Goal: Task Accomplishment & Management: Complete application form

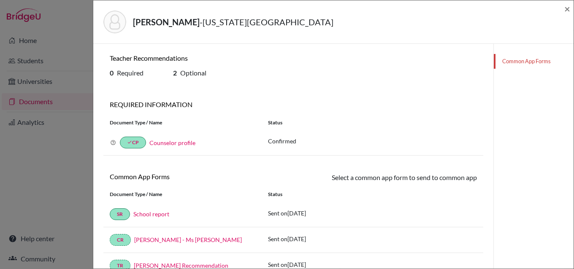
scroll to position [127, 0]
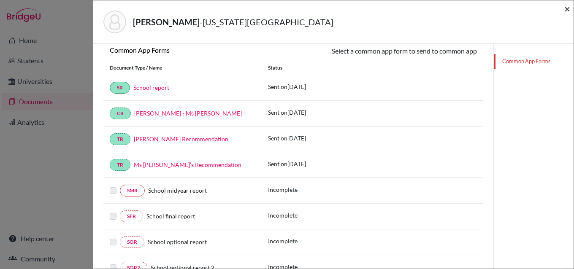
click at [568, 7] on span "×" at bounding box center [568, 9] width 6 height 12
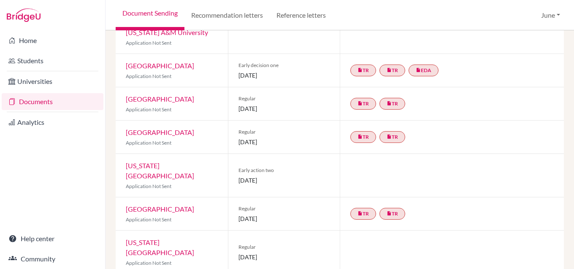
click at [42, 105] on link "Documents" at bounding box center [53, 101] width 102 height 17
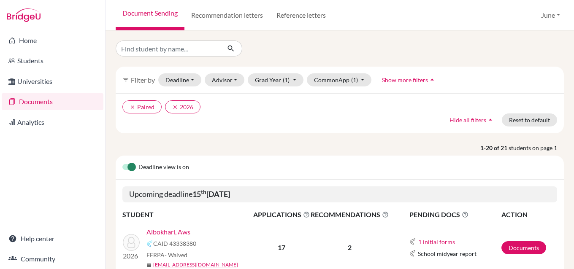
click at [38, 102] on link "Documents" at bounding box center [53, 101] width 102 height 17
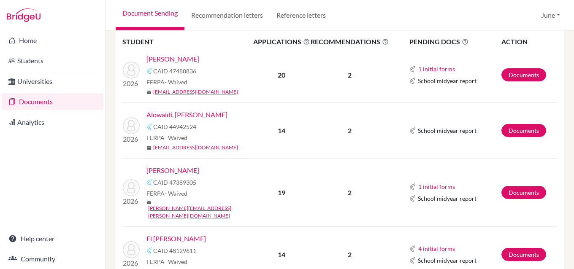
scroll to position [382, 0]
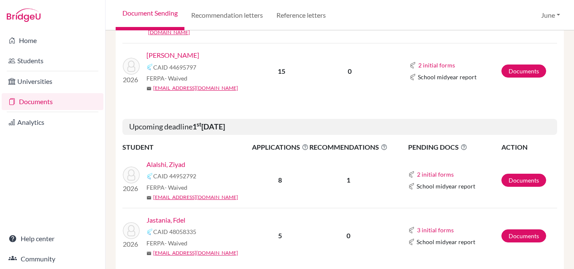
scroll to position [844, 0]
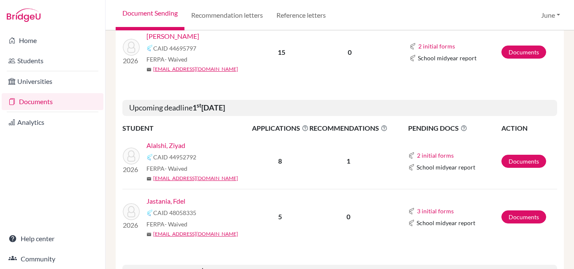
click at [172, 141] on link "Alalshi, Ziyad" at bounding box center [166, 146] width 39 height 10
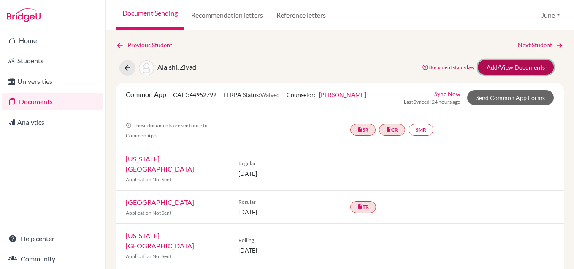
click at [518, 66] on link "Add/View Documents" at bounding box center [516, 67] width 76 height 15
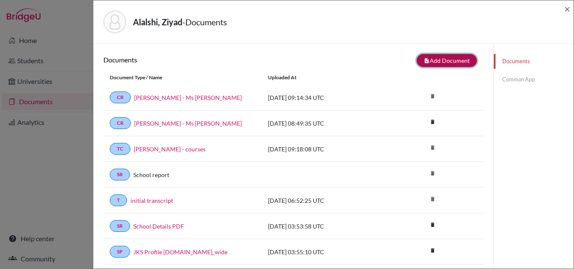
click at [445, 59] on button "note_add Add Document" at bounding box center [447, 60] width 60 height 13
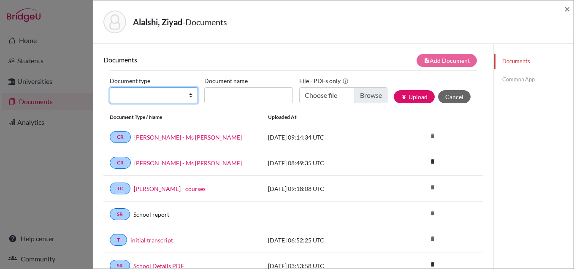
click at [188, 95] on select "Change explanation for Common App reports Counselor recommendation Internationa…" at bounding box center [154, 95] width 88 height 16
select select "5"
click at [110, 87] on select "Change explanation for Common App reports Counselor recommendation Internationa…" at bounding box center [154, 95] width 88 height 16
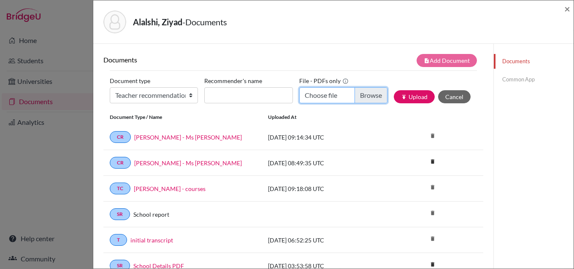
click at [369, 95] on input "Choose file" at bounding box center [343, 95] width 88 height 16
type input "C:\fakepath\Ziyad Alalshi - Mr Esa.pdf"
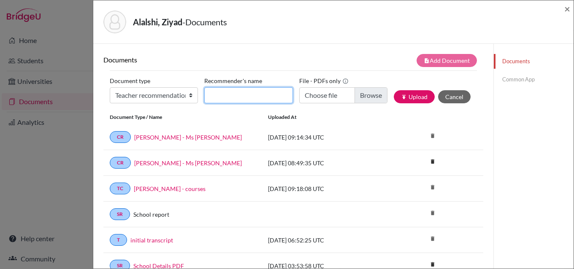
click at [250, 93] on input "Recommender's name" at bounding box center [248, 95] width 88 height 16
type input "Mr Esa"
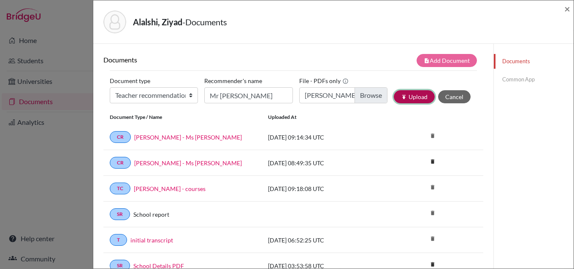
click at [413, 94] on button "publish Upload" at bounding box center [414, 96] width 41 height 13
drag, startPoint x: 568, startPoint y: 10, endPoint x: 166, endPoint y: 111, distance: 414.5
click at [567, 10] on span "×" at bounding box center [568, 9] width 6 height 12
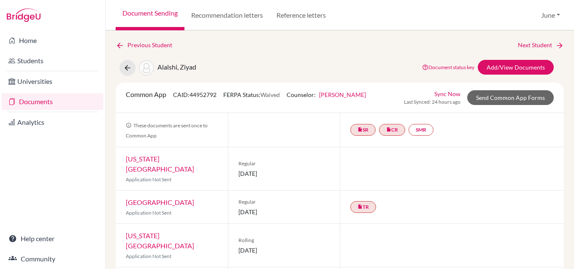
click at [39, 102] on link "Documents" at bounding box center [53, 101] width 102 height 17
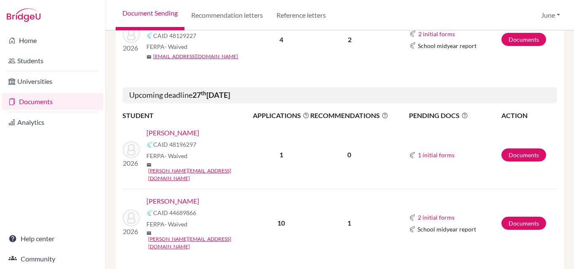
scroll to position [1140, 0]
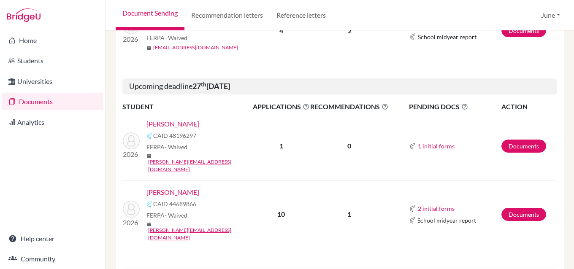
click at [167, 187] on link "[PERSON_NAME]" at bounding box center [173, 192] width 53 height 10
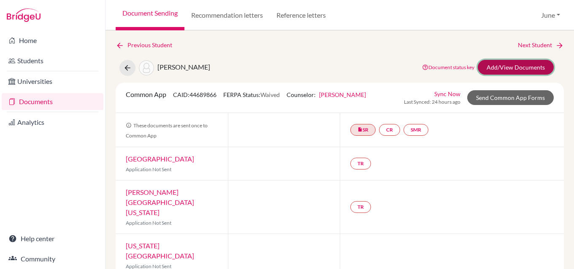
click at [508, 65] on link "Add/View Documents" at bounding box center [516, 67] width 76 height 15
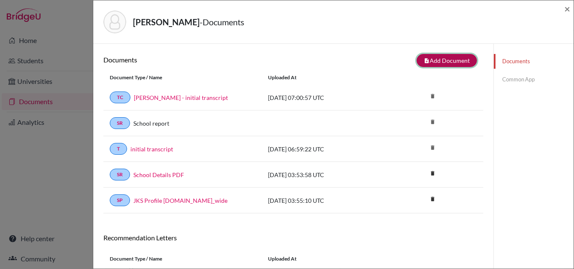
click at [438, 60] on button "note_add Add Document" at bounding box center [447, 60] width 60 height 13
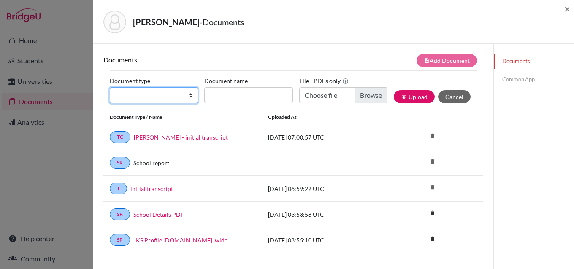
click at [189, 95] on select "Change explanation for Common App reports Counselor recommendation Internationa…" at bounding box center [154, 95] width 88 height 16
select select "5"
click at [110, 87] on select "Change explanation for Common App reports Counselor recommendation Internationa…" at bounding box center [154, 95] width 88 height 16
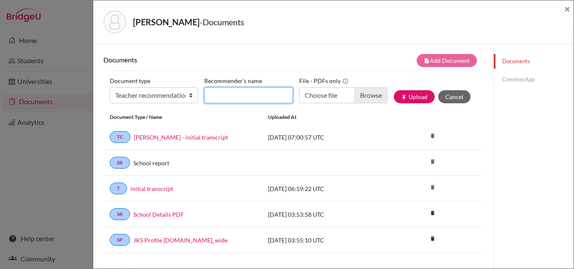
click at [237, 95] on input "Recommender's name" at bounding box center [248, 95] width 88 height 16
click at [207, 95] on input "r Omar G" at bounding box center [248, 95] width 88 height 16
type input "Mr Omar G"
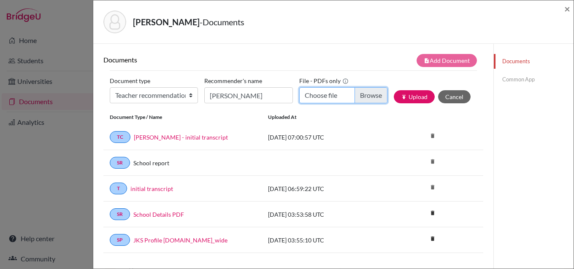
click at [369, 94] on input "Choose file" at bounding box center [343, 95] width 88 height 16
type input "C:\fakepath\Ahmed Ashi - Mr Omar G.pdf"
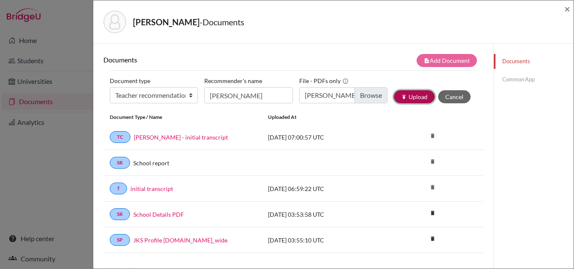
click at [409, 97] on button "publish Upload" at bounding box center [414, 96] width 41 height 13
click at [568, 11] on span "×" at bounding box center [568, 9] width 6 height 12
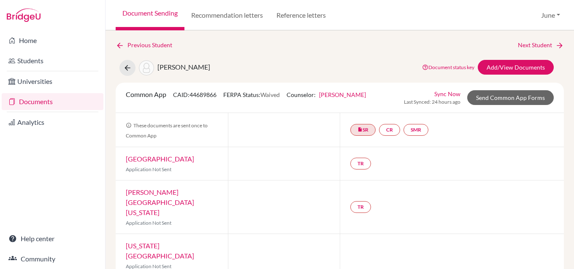
click at [36, 104] on link "Documents" at bounding box center [53, 101] width 102 height 17
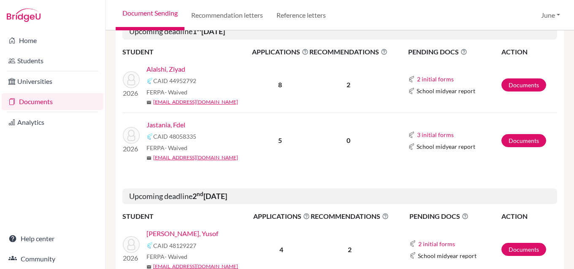
scroll to position [929, 0]
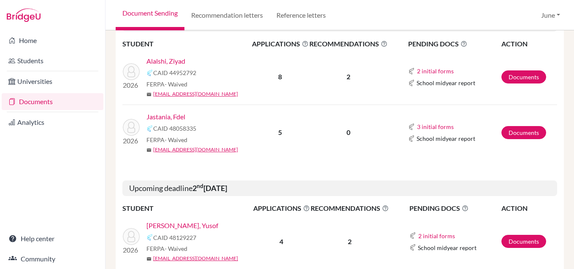
click at [171, 112] on link "Jastania, Fdel" at bounding box center [166, 117] width 39 height 10
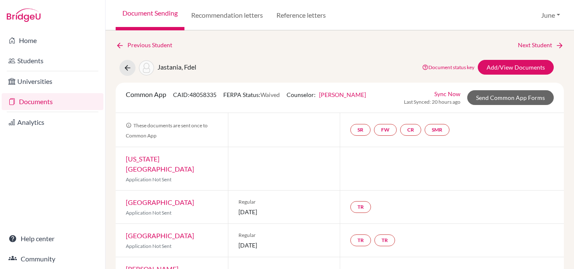
click at [518, 56] on div "Previous Student Next Student Jastania, Fdel Document status key TR Requirement…" at bounding box center [340, 203] width 448 height 324
click at [516, 67] on link "Add/View Documents" at bounding box center [516, 67] width 76 height 15
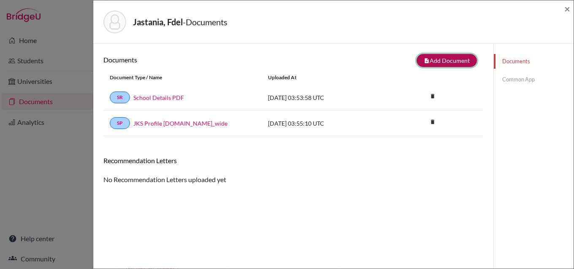
click at [445, 60] on button "note_add Add Document" at bounding box center [447, 60] width 60 height 13
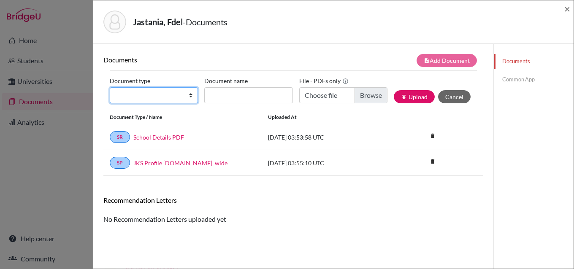
click at [188, 95] on select "Change explanation for Common App reports Counselor recommendation Internationa…" at bounding box center [154, 95] width 88 height 16
select select "5"
click at [110, 87] on select "Change explanation for Common App reports Counselor recommendation Internationa…" at bounding box center [154, 95] width 88 height 16
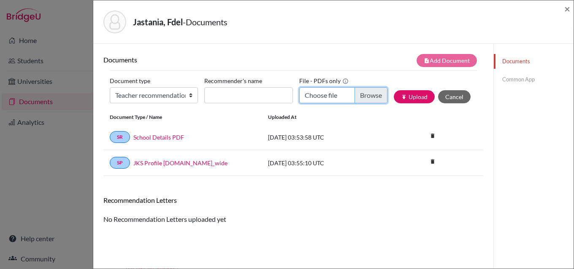
click at [361, 97] on input "Choose file" at bounding box center [343, 95] width 88 height 16
type input "C:\fakepath\Fdel Jastania - Mr Wahid.pdf"
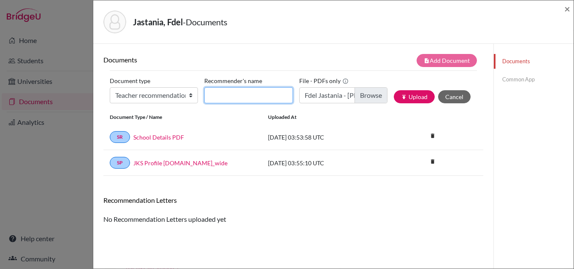
click at [240, 96] on input "Recommender's name" at bounding box center [248, 95] width 88 height 16
type input "Mr Wahid"
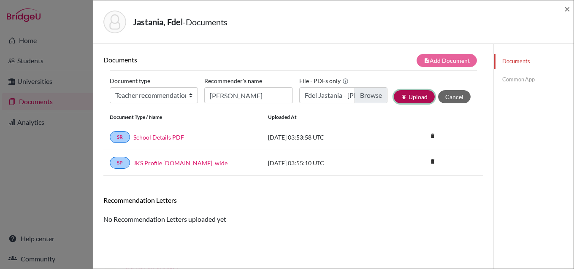
click at [403, 95] on button "publish Upload" at bounding box center [414, 96] width 41 height 13
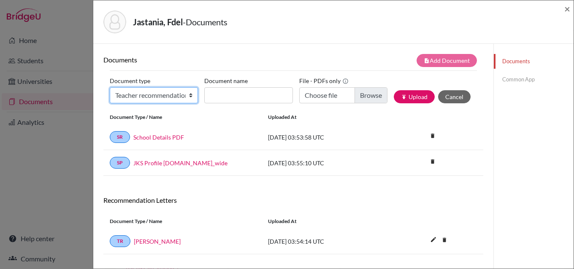
click at [188, 96] on select "Change explanation for Common App reports Counselor recommendation Internationa…" at bounding box center [154, 95] width 88 height 16
select select "5"
click at [110, 87] on select "Change explanation for Common App reports Counselor recommendation Internationa…" at bounding box center [154, 95] width 88 height 16
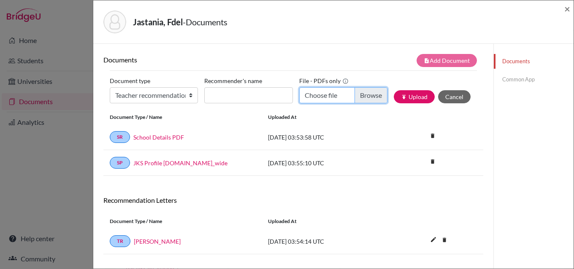
click at [369, 98] on input "Choose file" at bounding box center [343, 95] width 88 height 16
type input "C:\fakepath\Fdel Jastania - Ms Thurl.pdf"
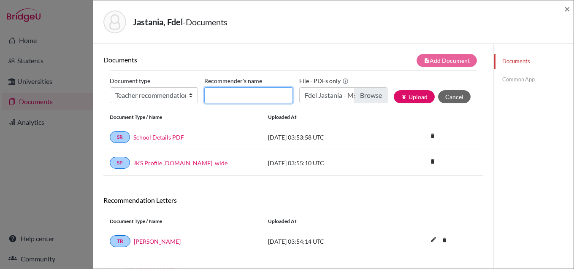
click at [257, 99] on input "Recommender's name" at bounding box center [248, 95] width 88 height 16
type input "Ms Thurl"
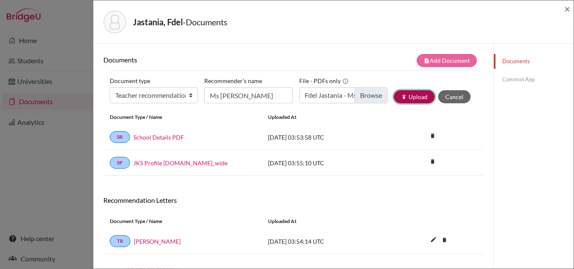
click at [410, 93] on button "publish Upload" at bounding box center [414, 96] width 41 height 13
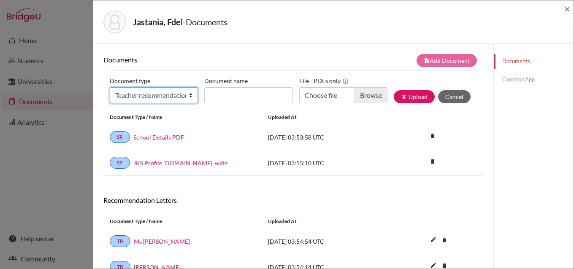
click at [189, 95] on select "Change explanation for Common App reports Counselor recommendation Internationa…" at bounding box center [154, 95] width 88 height 16
select select "2"
click at [110, 87] on select "Change explanation for Common App reports Counselor recommendation Internationa…" at bounding box center [154, 95] width 88 height 16
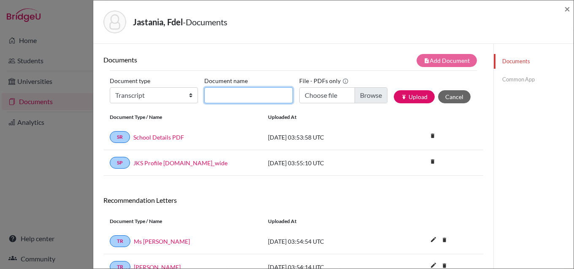
click at [234, 94] on input "Document name" at bounding box center [248, 95] width 88 height 16
type input "initial transcript"
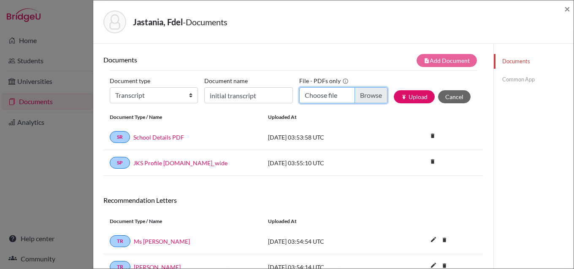
click at [364, 94] on input "Choose file" at bounding box center [343, 95] width 88 height 16
type input "C:\fakepath\Fdel Jastania - initial transcript.pdf"
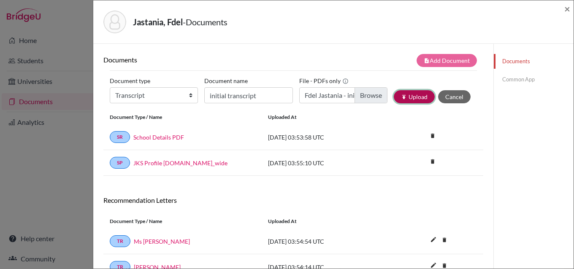
click at [412, 96] on button "publish Upload" at bounding box center [414, 96] width 41 height 13
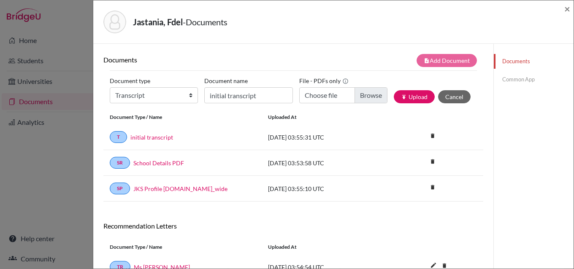
click at [525, 78] on link "Common App" at bounding box center [534, 79] width 80 height 15
click at [508, 79] on link "Common App" at bounding box center [534, 79] width 80 height 15
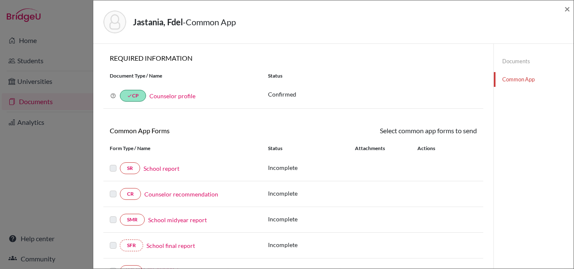
click at [170, 167] on link "School report" at bounding box center [162, 168] width 36 height 9
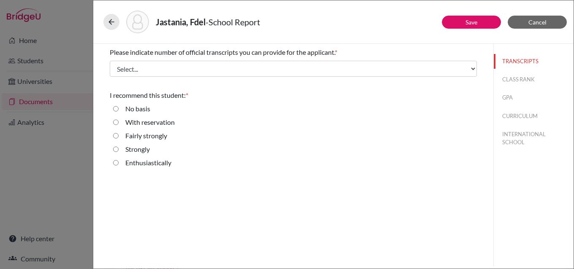
click at [117, 164] on input "Enthusiastically" at bounding box center [115, 163] width 5 height 10
radio input "true"
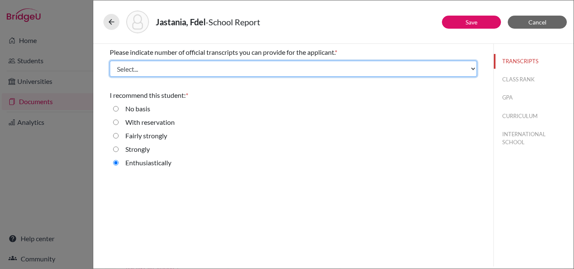
click at [174, 65] on select "Select... 1 2 3 4" at bounding box center [293, 69] width 367 height 16
select select "1"
click at [110, 61] on select "Select... 1 2 3 4" at bounding box center [293, 69] width 367 height 16
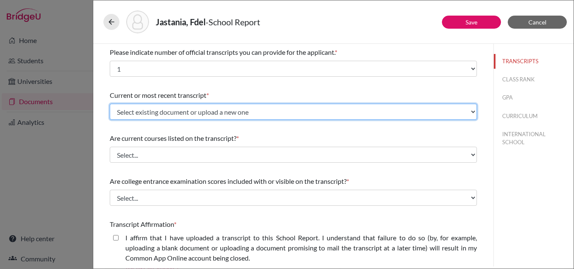
click at [194, 112] on select "Select existing document or upload a new one initial transcript Upload New File" at bounding box center [293, 112] width 367 height 16
select select "676318"
click at [110, 104] on select "Select existing document or upload a new one initial transcript Upload New File" at bounding box center [293, 112] width 367 height 16
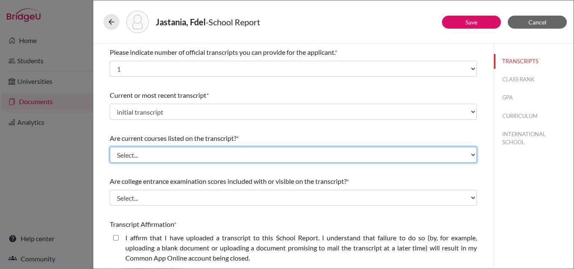
click at [174, 152] on select "Select... Yes No" at bounding box center [293, 155] width 367 height 16
select select "1"
click at [110, 147] on select "Select... Yes No" at bounding box center [293, 155] width 367 height 16
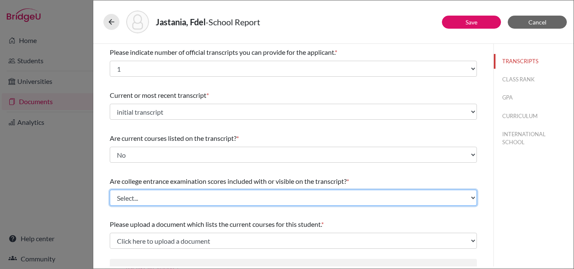
click at [174, 195] on select "Select... Yes No" at bounding box center [293, 198] width 367 height 16
select select "1"
click at [110, 190] on select "Select... Yes No" at bounding box center [293, 198] width 367 height 16
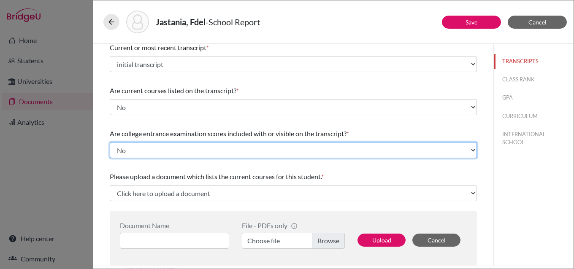
scroll to position [84, 0]
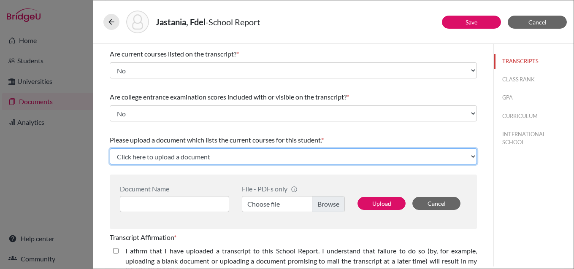
click at [179, 155] on select "Click here to upload a document Upload New File" at bounding box center [293, 157] width 367 height 16
select select "Upload New File"
click at [110, 149] on select "Click here to upload a document Upload New File" at bounding box center [293, 157] width 367 height 16
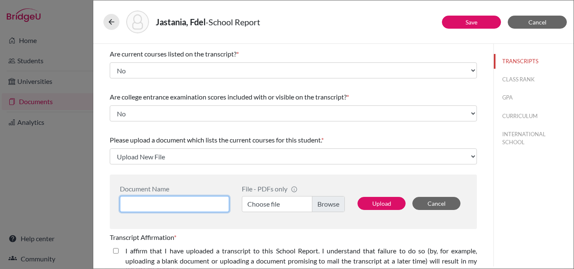
click at [178, 205] on input at bounding box center [174, 204] width 109 height 16
type input "Fdel Jastania - courses"
click at [319, 202] on label "Choose file" at bounding box center [293, 204] width 103 height 16
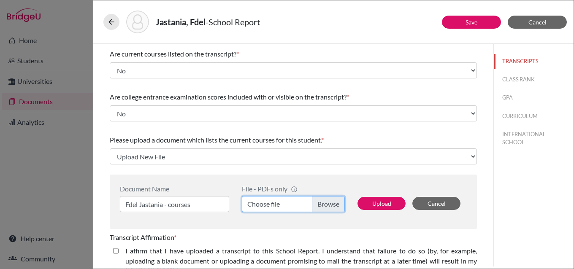
click at [319, 202] on input "Choose file" at bounding box center [293, 204] width 103 height 16
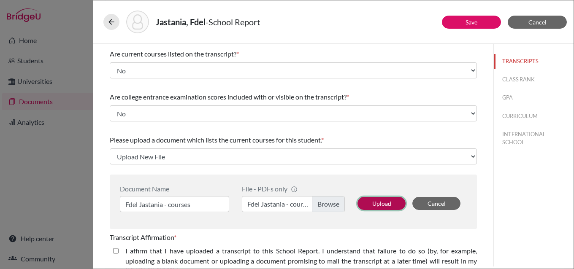
click at [381, 204] on button "Upload" at bounding box center [382, 203] width 48 height 13
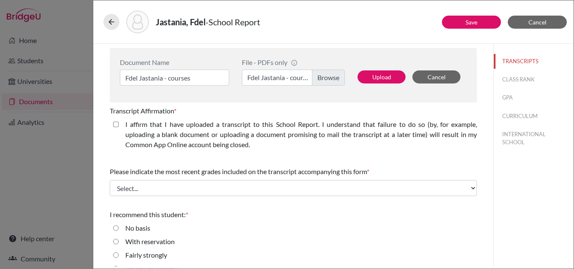
select select "676321"
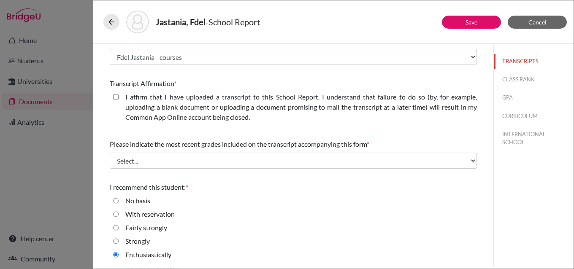
scroll to position [184, 0]
click at [115, 96] on closed\ "I affirm that I have uploaded a transcript to this School Report. I understand …" at bounding box center [115, 97] width 5 height 10
checkbox closed\ "true"
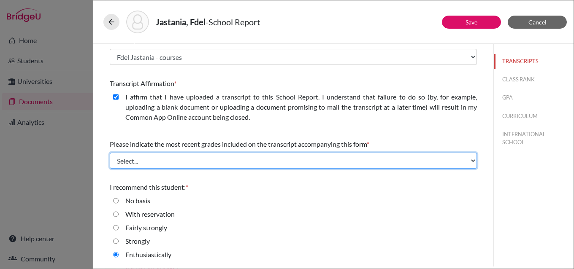
click at [163, 159] on select "Select... Final junior year grades 1st Quarter senior year grades 2nd Quarter/1…" at bounding box center [293, 161] width 367 height 16
select select "0"
click at [110, 153] on select "Select... Final junior year grades 1st Quarter senior year grades 2nd Quarter/1…" at bounding box center [293, 161] width 367 height 16
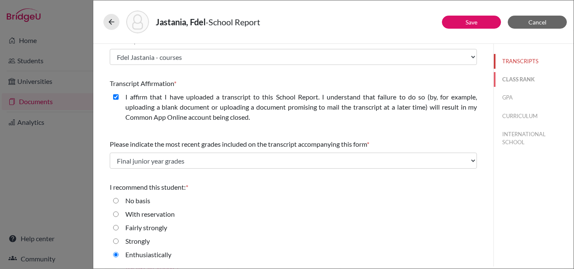
click at [518, 81] on button "CLASS RANK" at bounding box center [534, 79] width 80 height 15
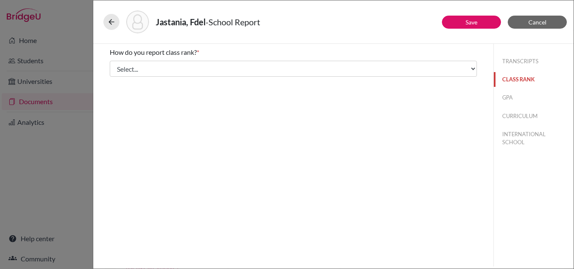
scroll to position [0, 0]
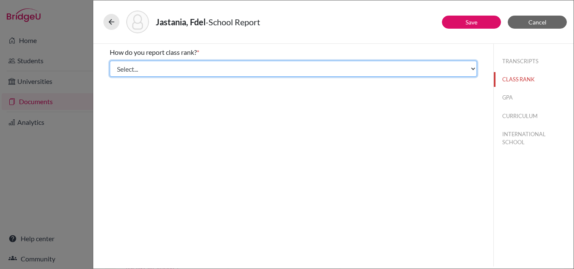
click at [159, 68] on select "Select... Exact Decile Quintile Quartile None" at bounding box center [293, 69] width 367 height 16
select select "5"
click at [110, 61] on select "Select... Exact Decile Quintile Quartile None" at bounding box center [293, 69] width 367 height 16
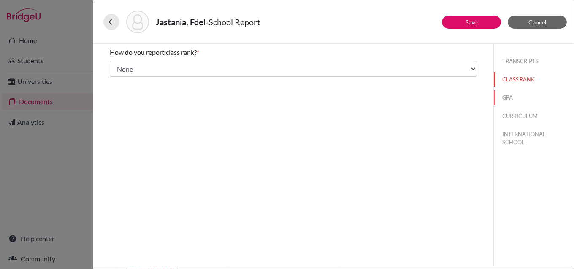
drag, startPoint x: 511, startPoint y: 95, endPoint x: 429, endPoint y: 99, distance: 82.0
click at [511, 95] on button "GPA" at bounding box center [534, 97] width 80 height 15
click at [128, 67] on label "Yes" at bounding box center [130, 66] width 10 height 10
click at [119, 67] on input "Yes" at bounding box center [115, 66] width 5 height 10
radio input "true"
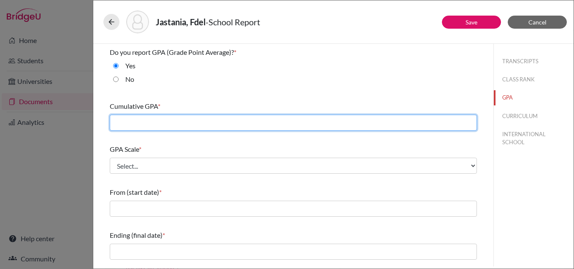
click at [148, 119] on input "text" at bounding box center [293, 123] width 367 height 16
type input "4.3"
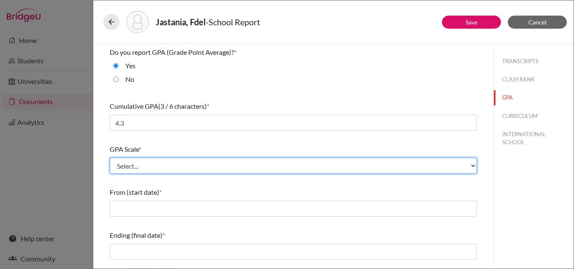
click at [150, 166] on select "Select... 4 5 6 7 8 9 10 11 12 13 14 15 16 17 18 19 20 100" at bounding box center [293, 166] width 367 height 16
select select "4"
click at [110, 158] on select "Select... 4 5 6 7 8 9 10 11 12 13 14 15 16 17 18 19 20 100" at bounding box center [293, 166] width 367 height 16
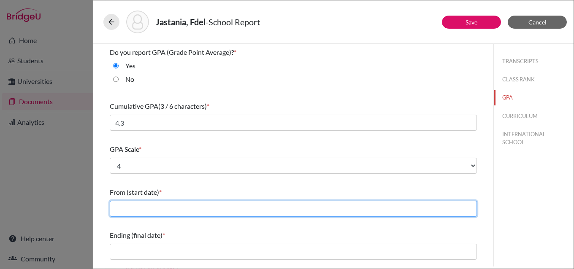
click at [147, 207] on input "text" at bounding box center [293, 209] width 367 height 16
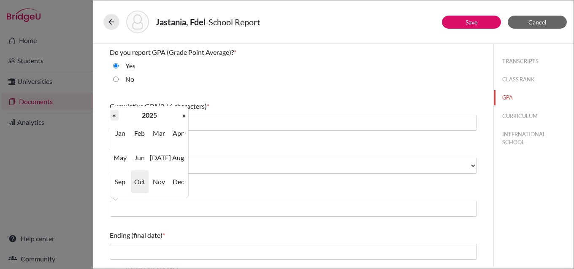
click at [114, 116] on th "«" at bounding box center [114, 115] width 8 height 11
click at [120, 181] on span "Sep" at bounding box center [120, 182] width 18 height 23
type input "09/2022"
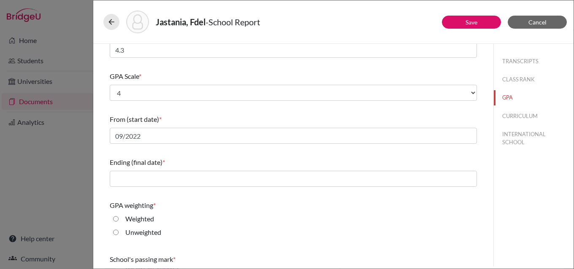
scroll to position [127, 0]
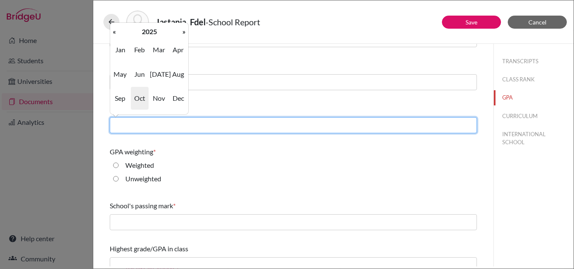
click at [147, 126] on input "text" at bounding box center [293, 125] width 367 height 16
type input "05/2025"
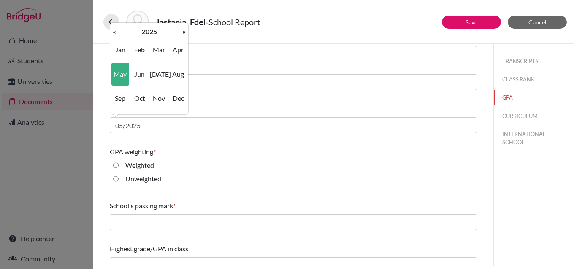
click at [145, 164] on label "Weighted" at bounding box center [139, 165] width 29 height 10
click at [119, 164] on input "Weighted" at bounding box center [115, 165] width 5 height 10
radio input "true"
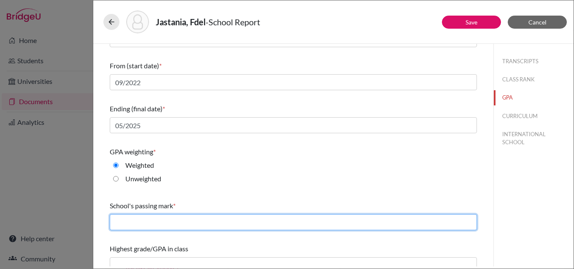
click at [174, 223] on input "text" at bounding box center [293, 223] width 367 height 16
type input "60"
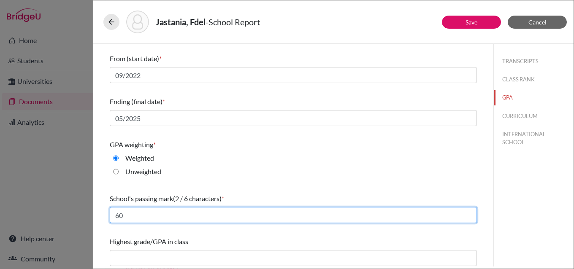
scroll to position [137, 0]
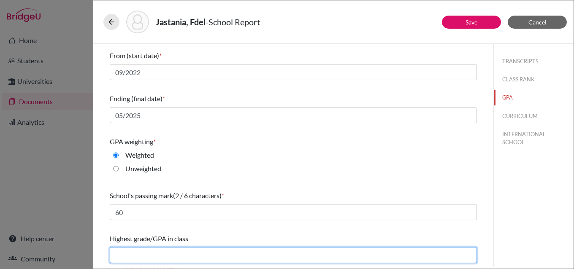
click at [179, 253] on input "text" at bounding box center [293, 255] width 367 height 16
type input "4.3"
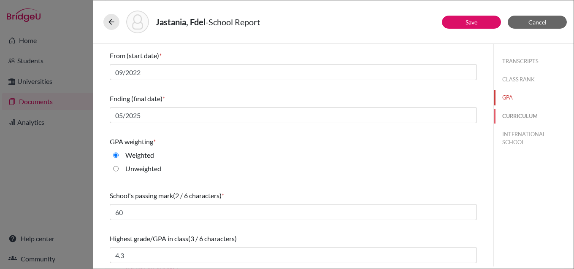
click at [511, 118] on button "CURRICULUM" at bounding box center [534, 116] width 80 height 15
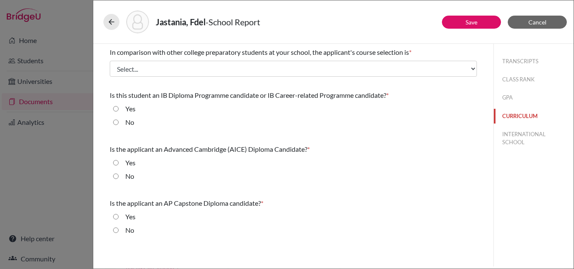
scroll to position [0, 0]
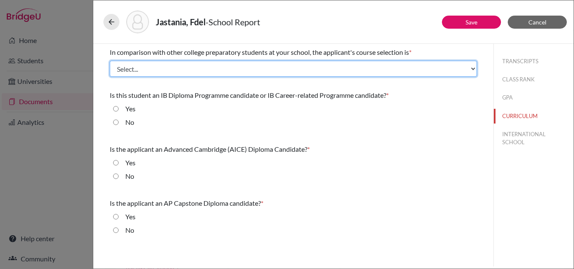
click at [128, 68] on select "Select... Less than demanding Average Demanding Very demanding Most demanding P…" at bounding box center [293, 69] width 367 height 16
select select "4"
click at [110, 61] on select "Select... Less than demanding Average Demanding Very demanding Most demanding P…" at bounding box center [293, 69] width 367 height 16
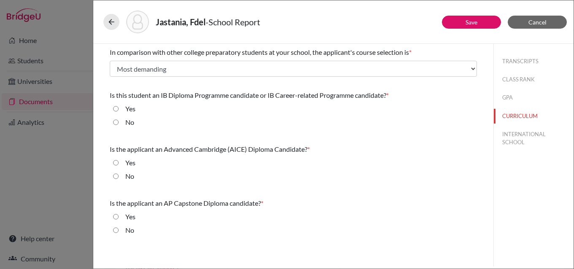
click at [115, 108] on input "Yes" at bounding box center [115, 109] width 5 height 10
radio input "true"
click at [117, 178] on input "No" at bounding box center [115, 176] width 5 height 10
radio input "true"
click at [114, 231] on input "No" at bounding box center [115, 230] width 5 height 10
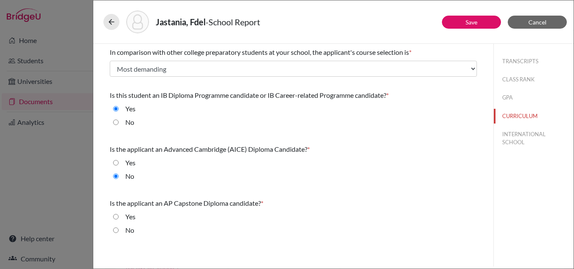
radio input "true"
click at [521, 134] on button "INTERNATIONAL SCHOOL" at bounding box center [534, 138] width 80 height 23
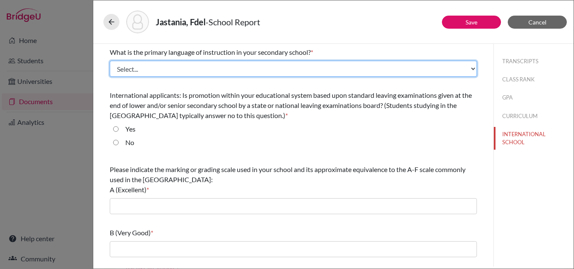
click at [137, 73] on select "Select... Albanian Arabic Armenian Assamese Azerbaijani Belarusian Bengali Bulg…" at bounding box center [293, 69] width 367 height 16
select select "14"
click at [110, 61] on select "Select... Albanian Arabic Armenian Assamese Azerbaijani Belarusian Bengali Bulg…" at bounding box center [293, 69] width 367 height 16
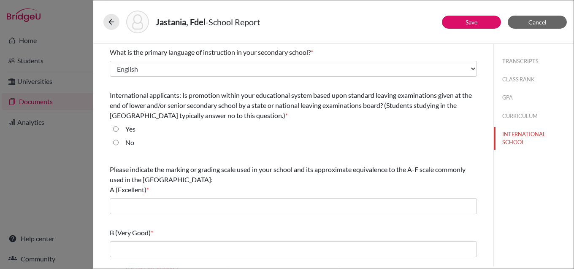
click at [116, 143] on input "No" at bounding box center [115, 143] width 5 height 10
radio input "true"
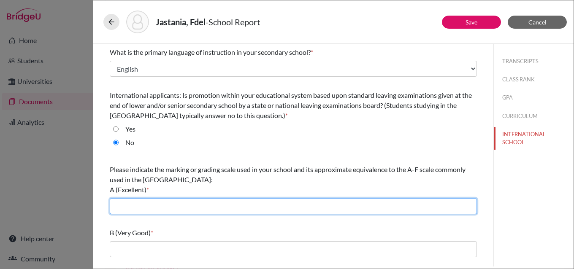
click at [151, 212] on input "text" at bounding box center [293, 206] width 367 height 16
type input "90-100"
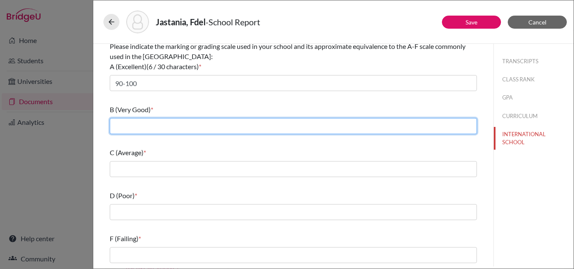
click at [168, 125] on input "text" at bounding box center [293, 126] width 367 height 16
type input "80-89"
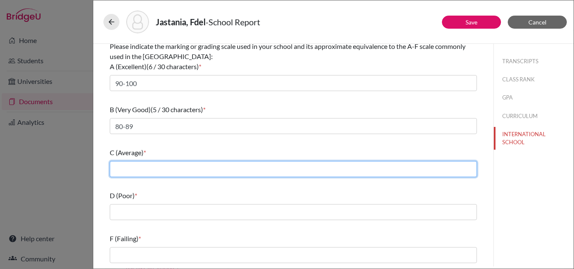
click at [164, 171] on input "text" at bounding box center [293, 169] width 367 height 16
type input "70-79"
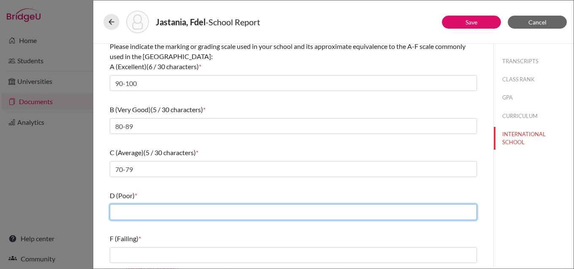
click at [161, 211] on input "text" at bounding box center [293, 212] width 367 height 16
type input "60-69"
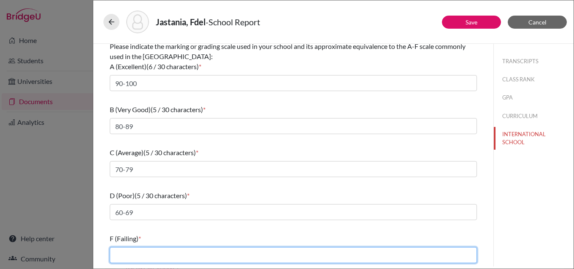
click at [168, 255] on input "text" at bounding box center [293, 255] width 367 height 16
type input "59 and below"
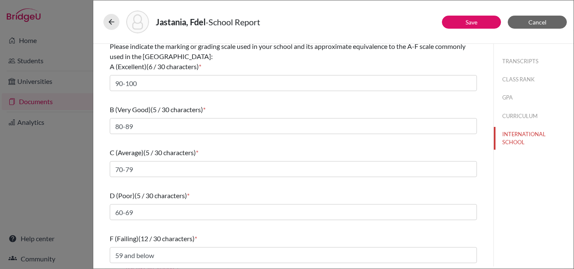
click at [356, 230] on div "What is the primary language of instruction in your secondary school? * Select.…" at bounding box center [293, 94] width 367 height 346
click at [466, 22] on link "Save" at bounding box center [472, 22] width 12 height 7
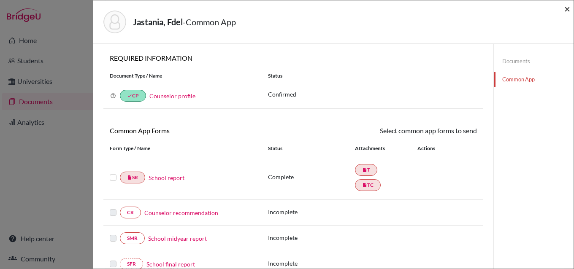
click at [567, 11] on span "×" at bounding box center [568, 9] width 6 height 12
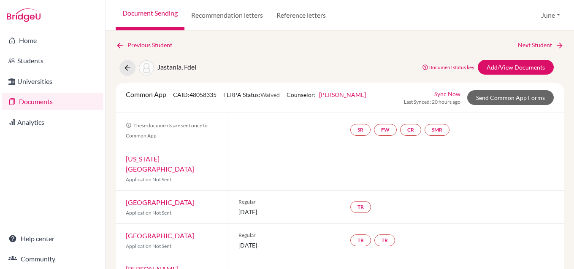
click at [35, 102] on link "Documents" at bounding box center [53, 101] width 102 height 17
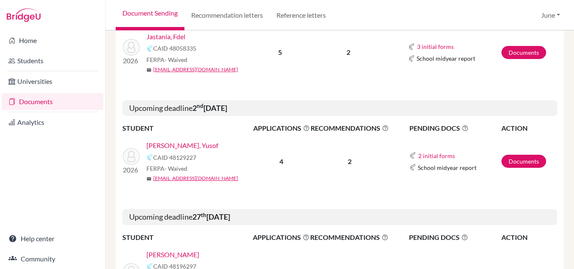
scroll to position [1056, 0]
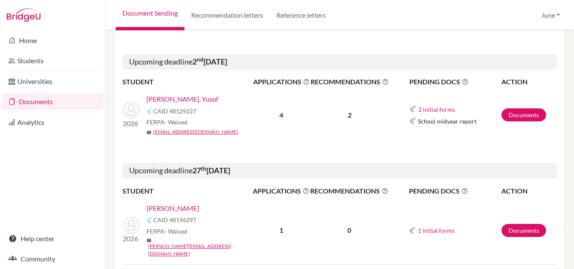
click at [179, 204] on link "[PERSON_NAME]" at bounding box center [173, 209] width 53 height 10
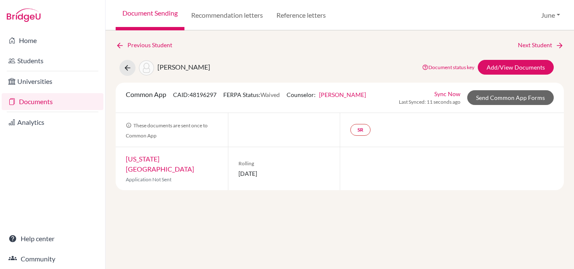
click at [33, 102] on link "Documents" at bounding box center [53, 101] width 102 height 17
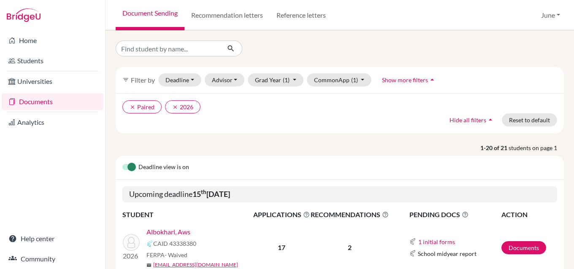
click at [40, 98] on link "Documents" at bounding box center [53, 101] width 102 height 17
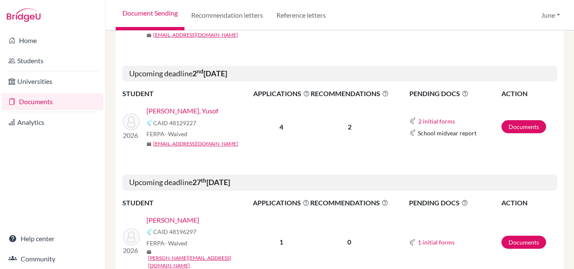
scroll to position [1056, 0]
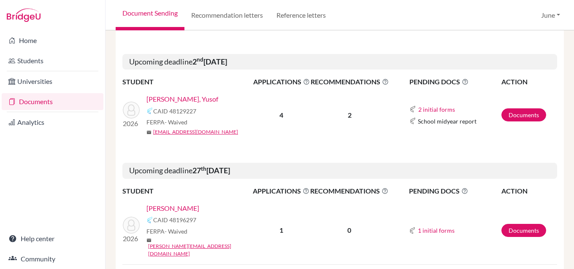
click at [173, 204] on link "[PERSON_NAME]" at bounding box center [173, 209] width 53 height 10
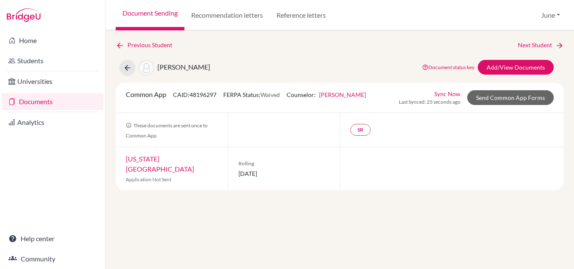
click at [171, 160] on link "[US_STATE][GEOGRAPHIC_DATA]" at bounding box center [160, 164] width 68 height 18
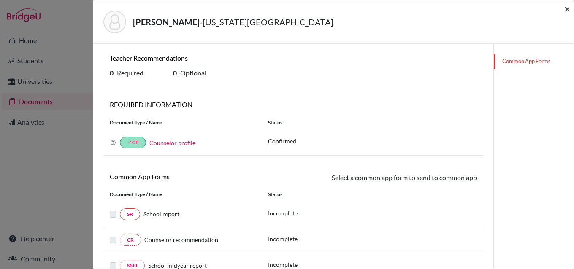
click at [568, 9] on span "×" at bounding box center [568, 9] width 6 height 12
